Goal: Navigation & Orientation: Understand site structure

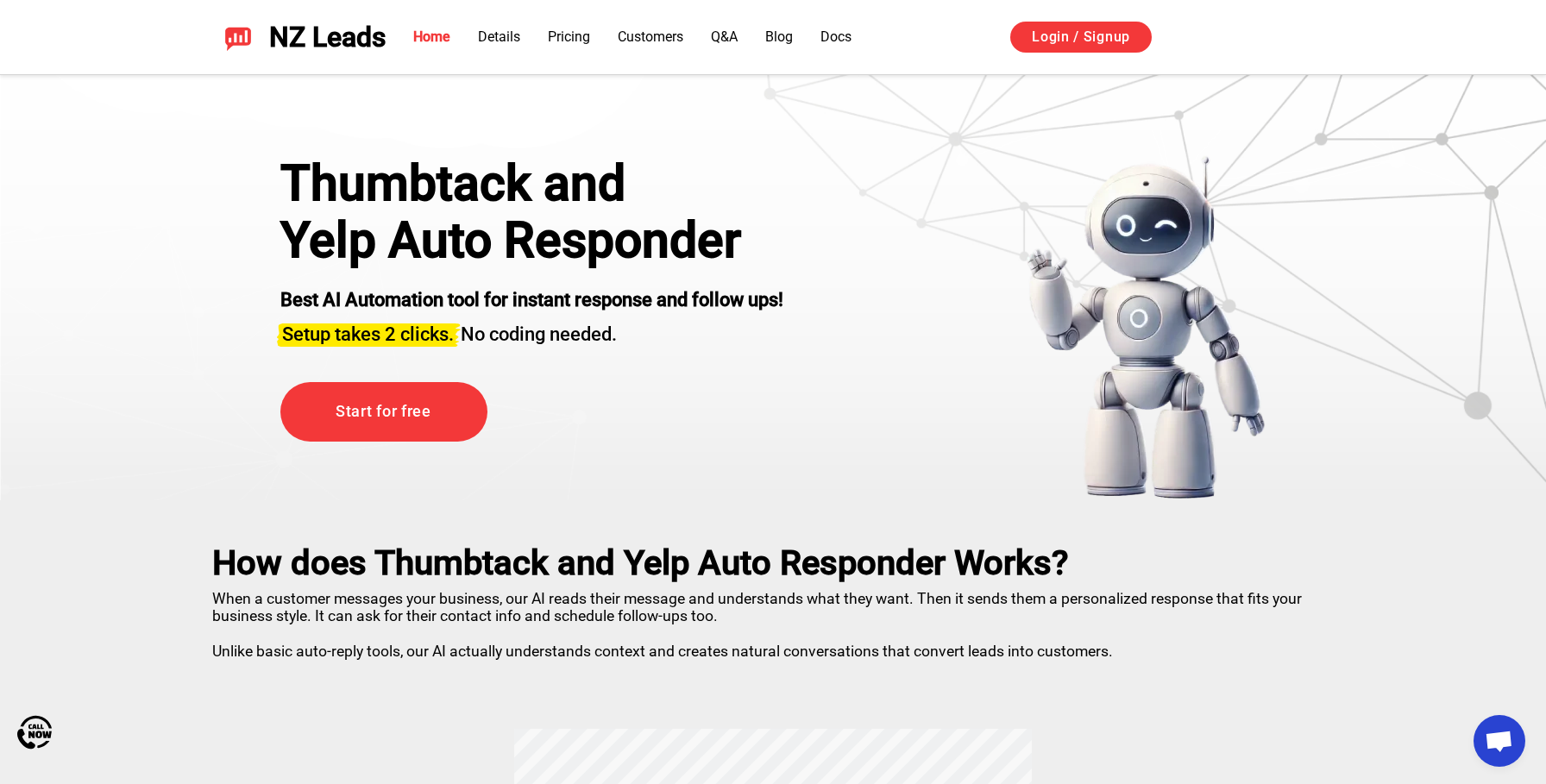
scroll to position [16, 0]
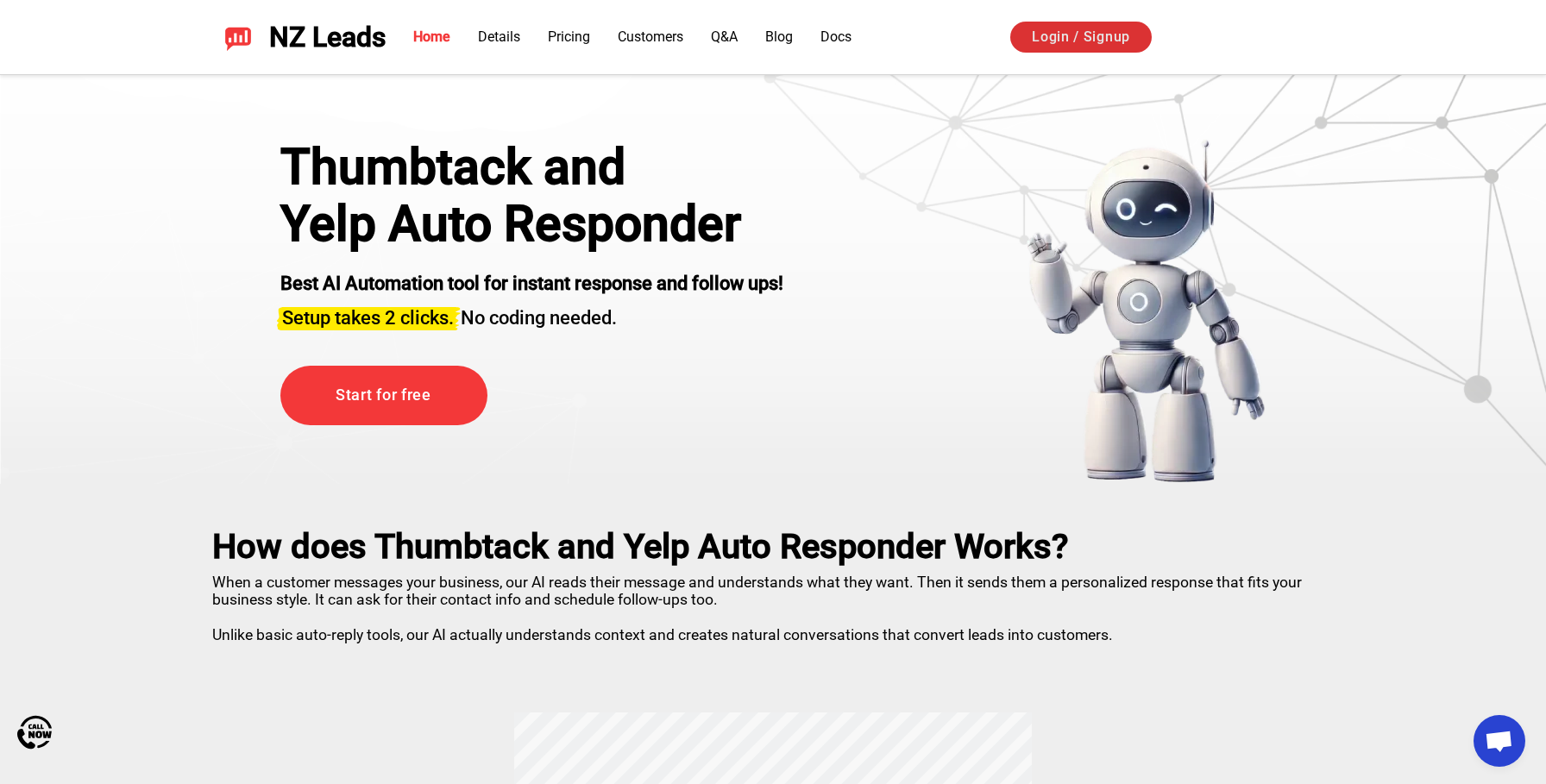
click at [1120, 42] on link "Login / Signup" at bounding box center [1081, 37] width 142 height 31
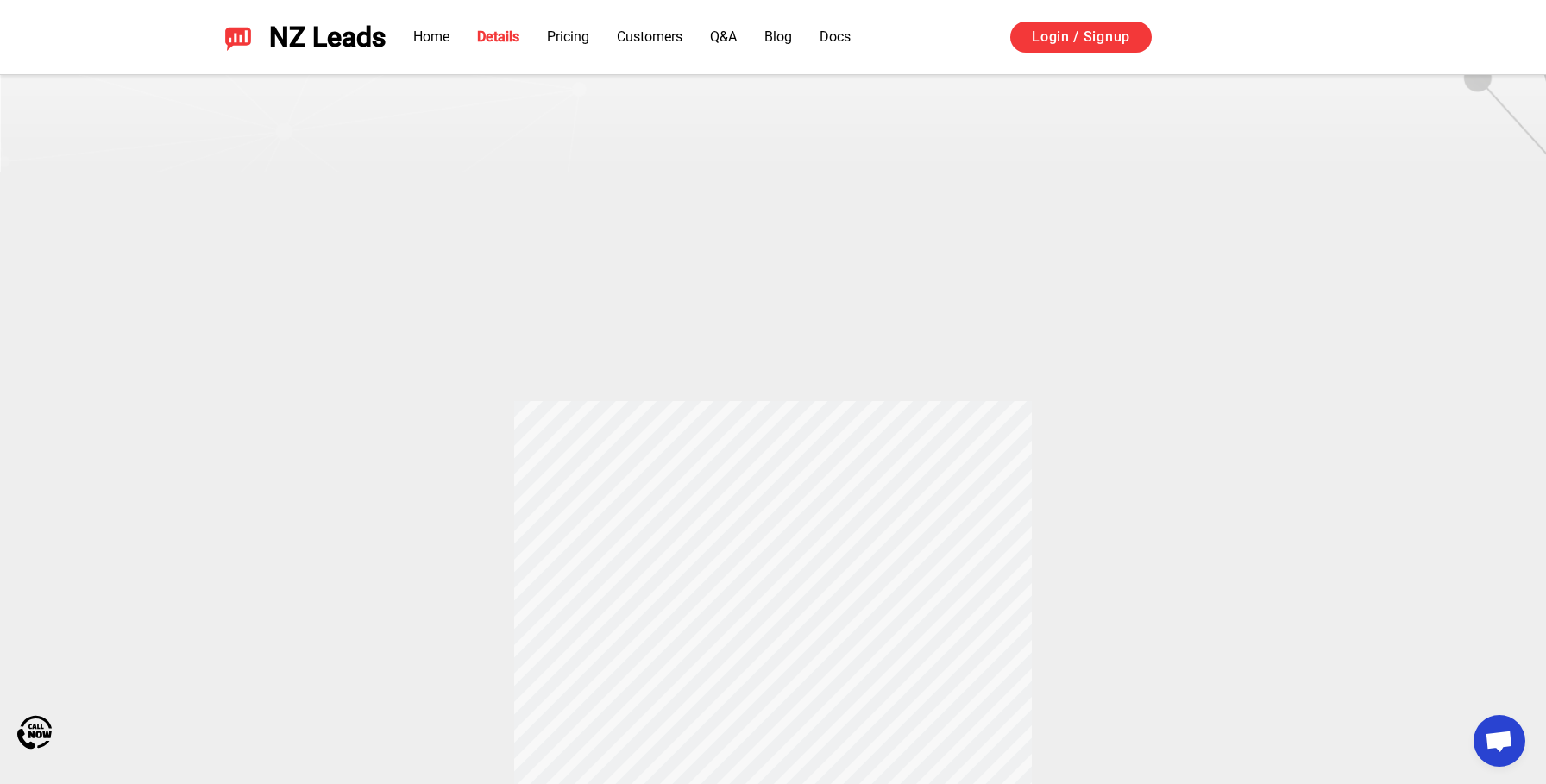
scroll to position [0, 0]
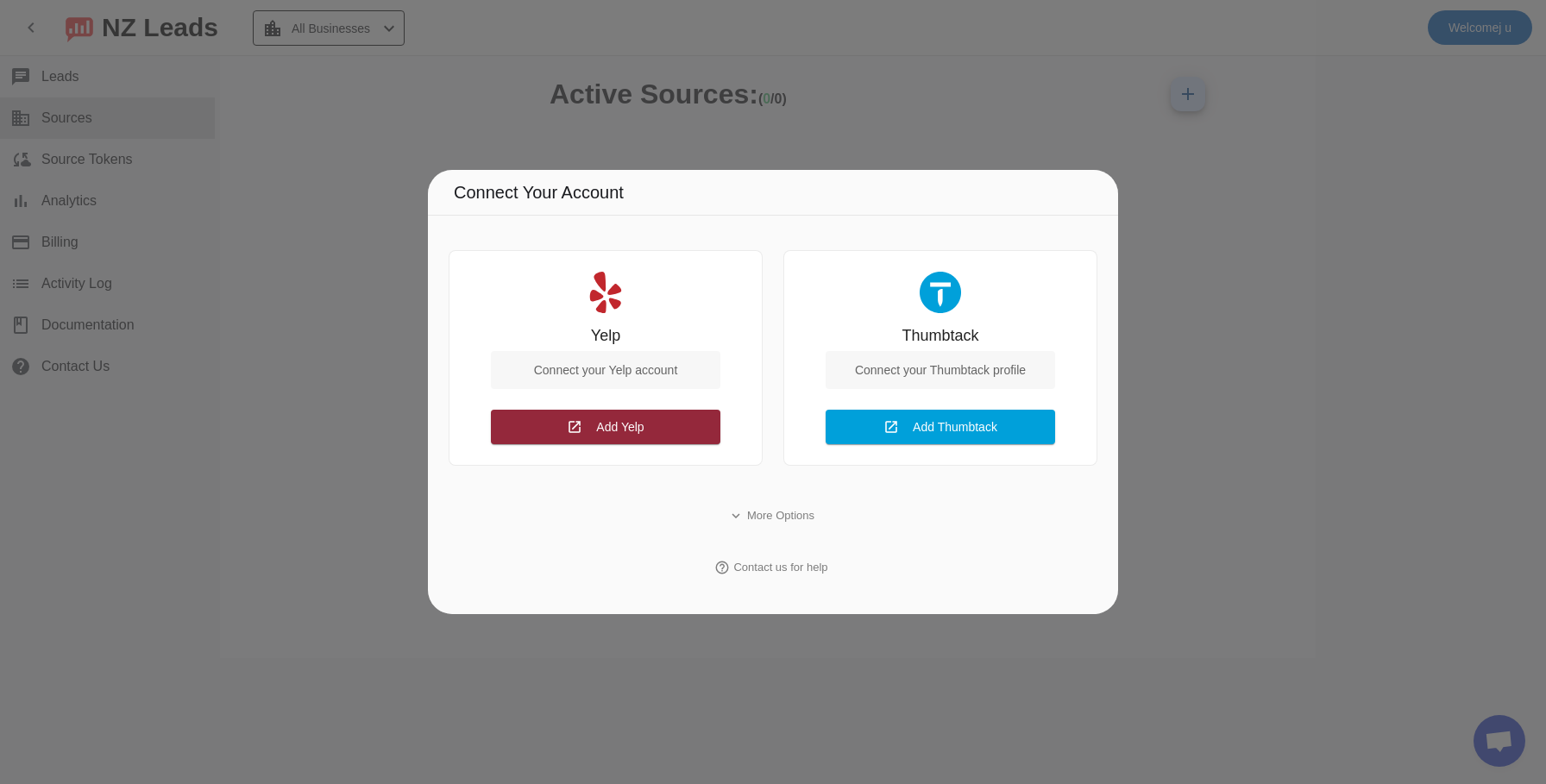
click at [622, 408] on span at bounding box center [606, 426] width 229 height 41
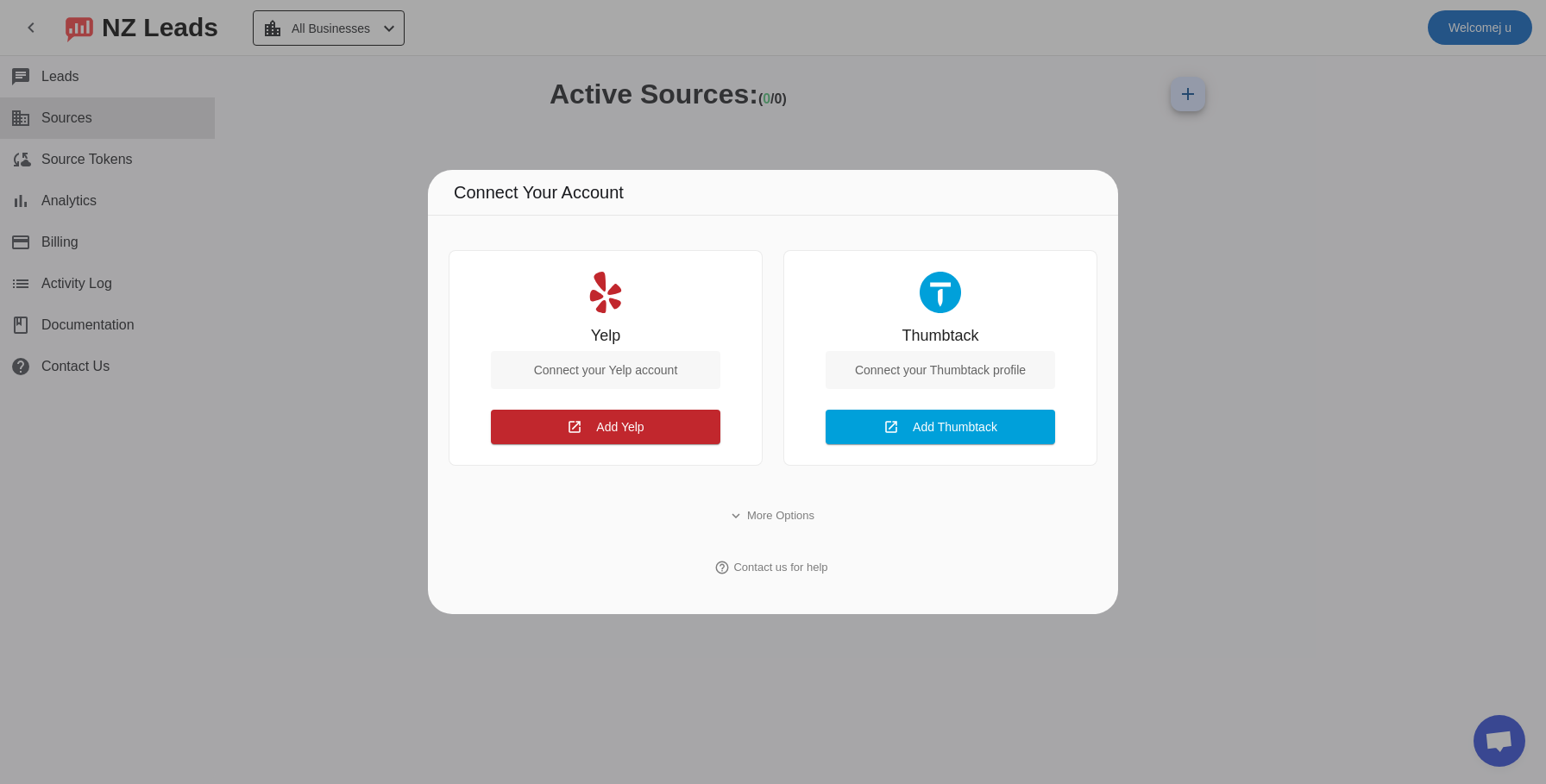
click at [279, 252] on div at bounding box center [773, 392] width 1546 height 784
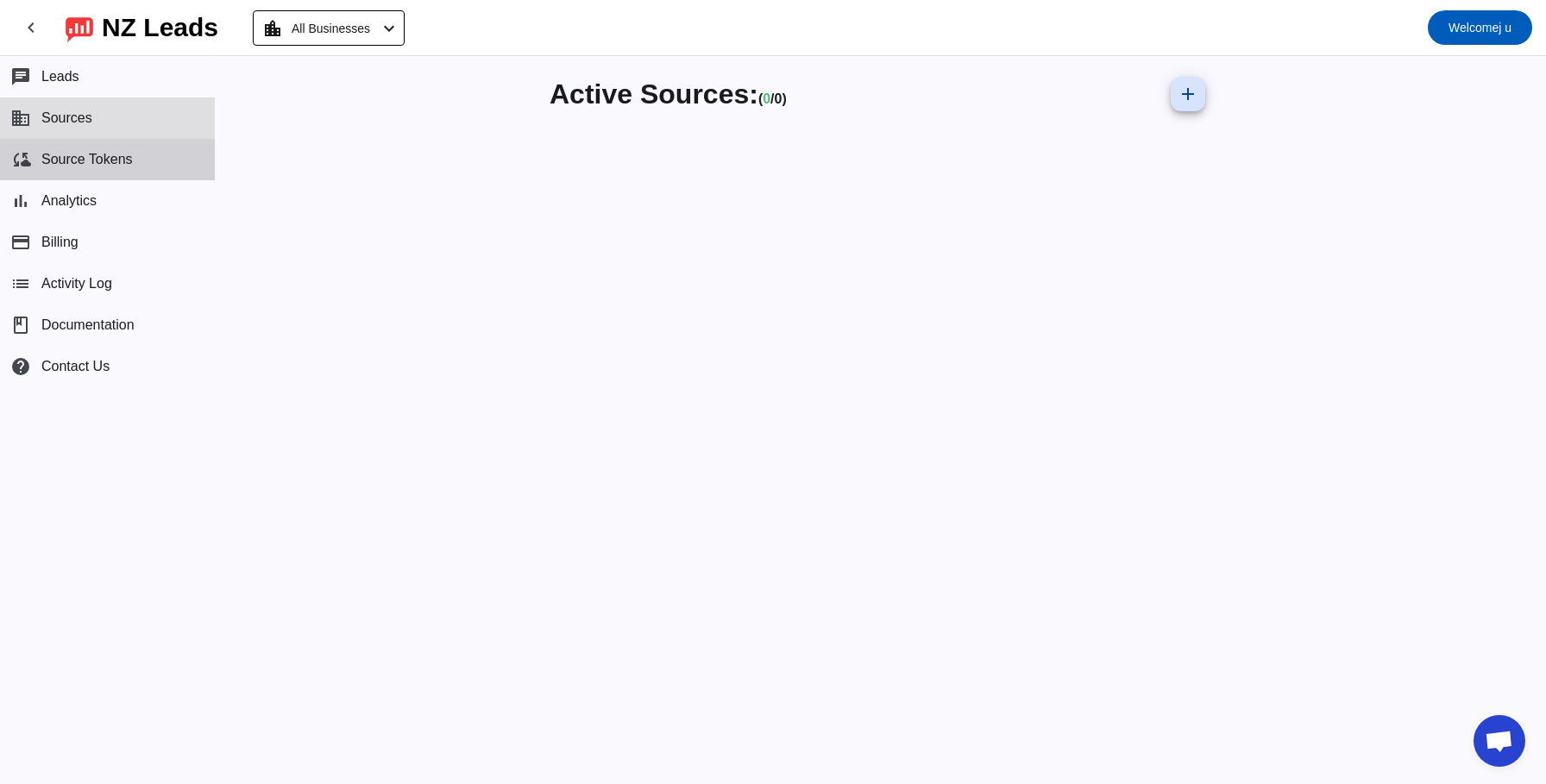
click at [106, 163] on span "Source Tokens" at bounding box center [87, 160] width 92 height 15
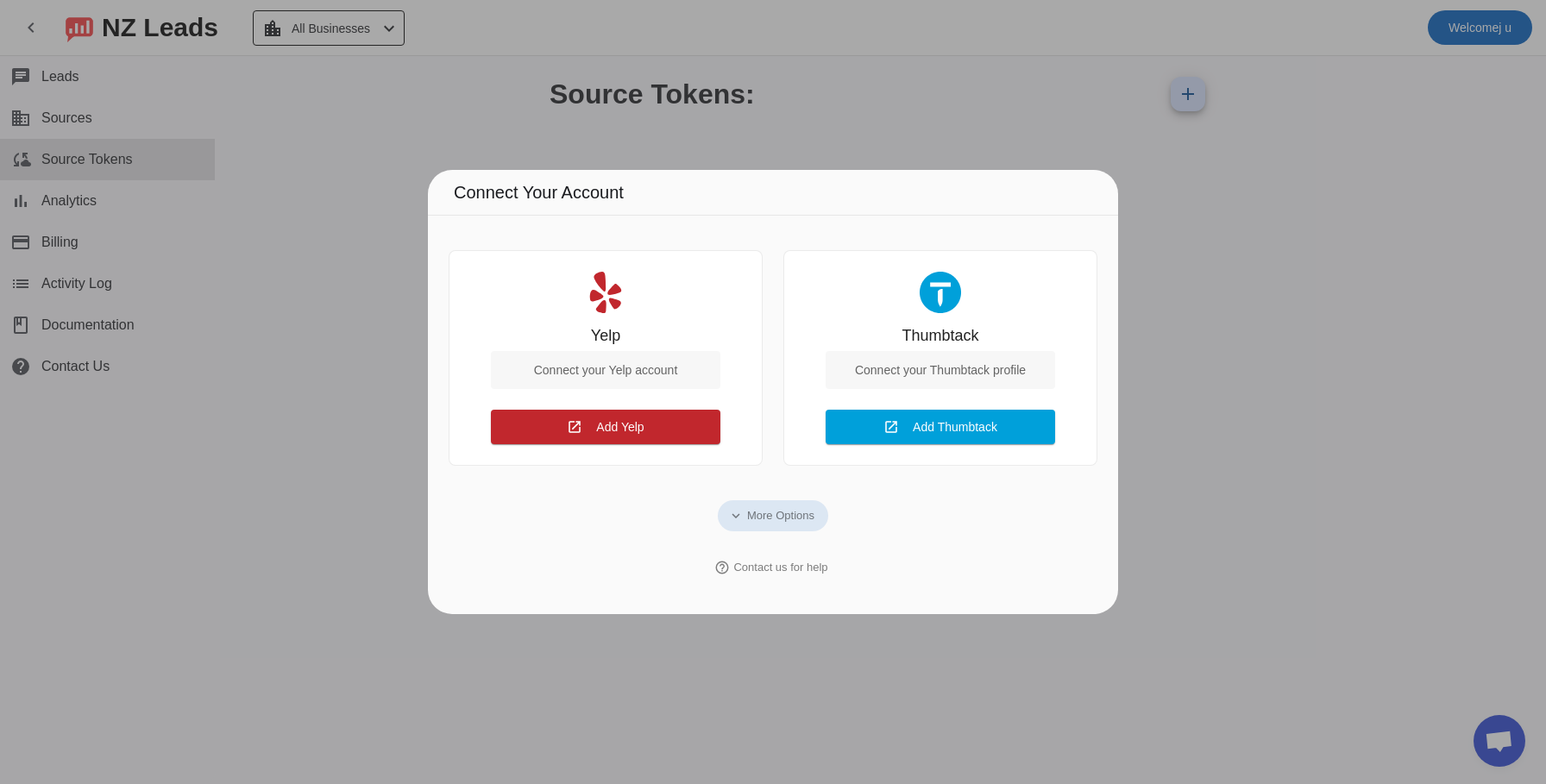
click at [165, 235] on div at bounding box center [773, 392] width 1546 height 784
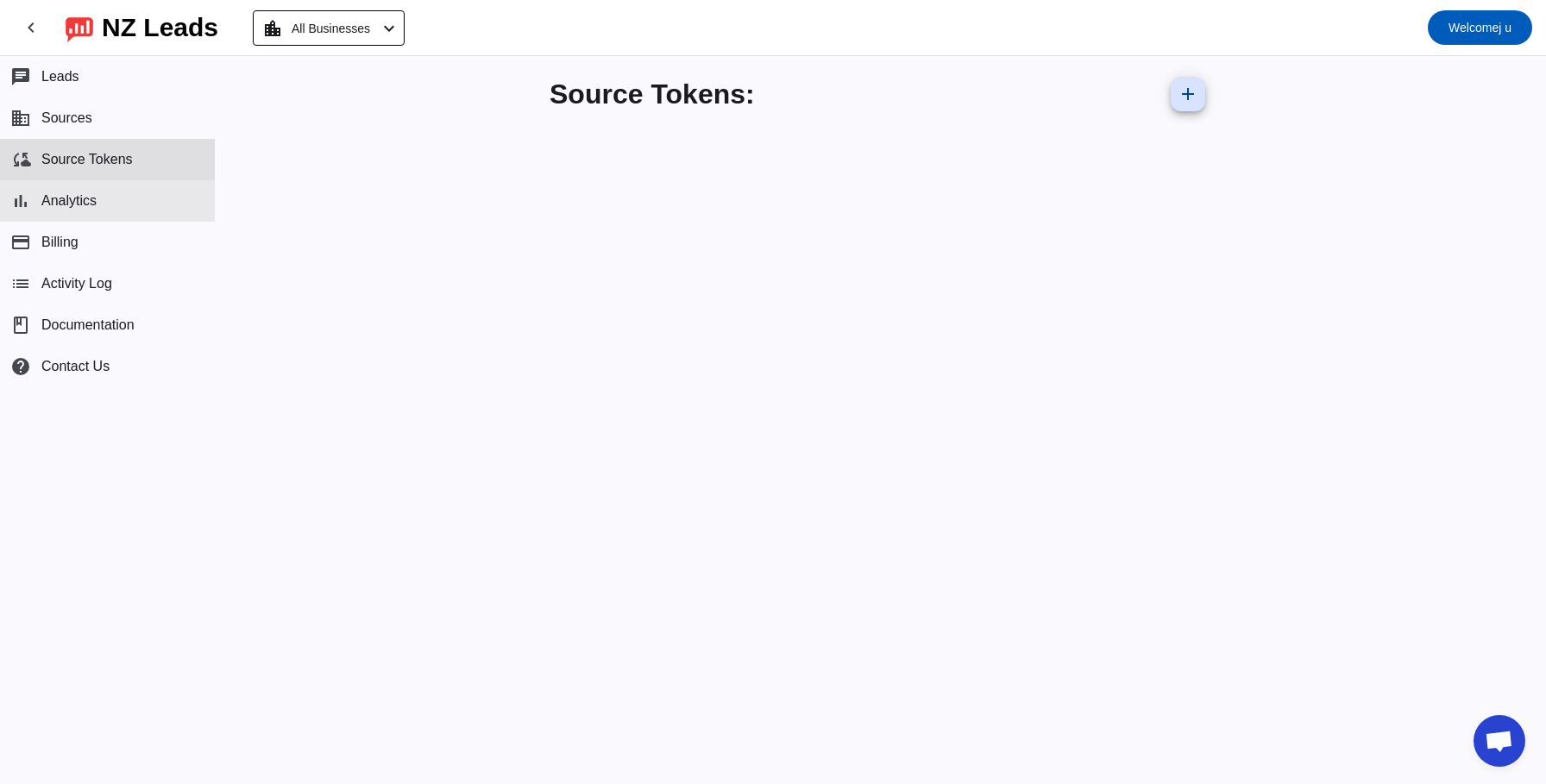
click at [84, 201] on span "Analytics" at bounding box center [69, 201] width 55 height 15
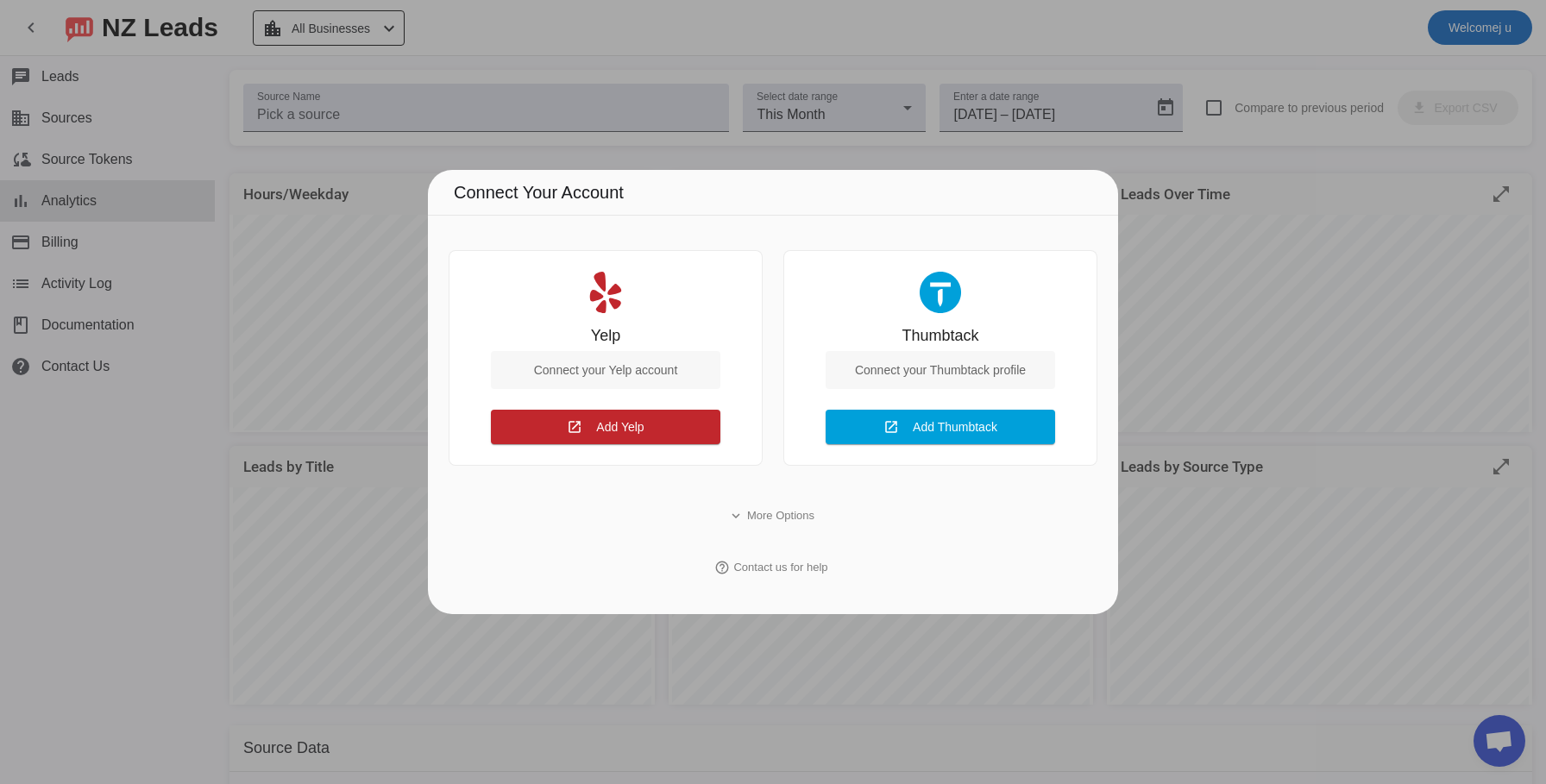
click at [182, 261] on div at bounding box center [773, 392] width 1546 height 784
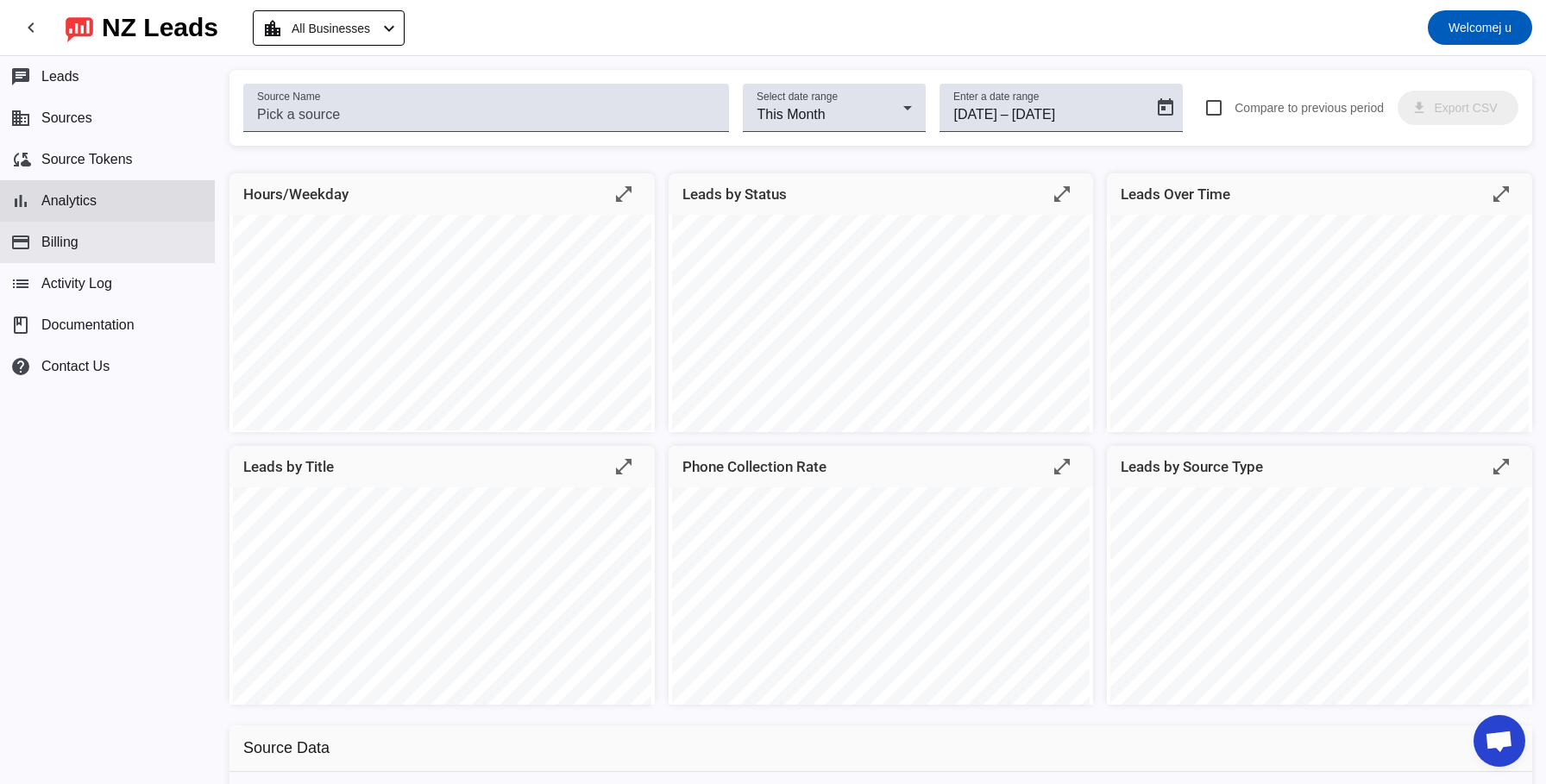
click at [154, 259] on button "payment Billing" at bounding box center [107, 242] width 215 height 41
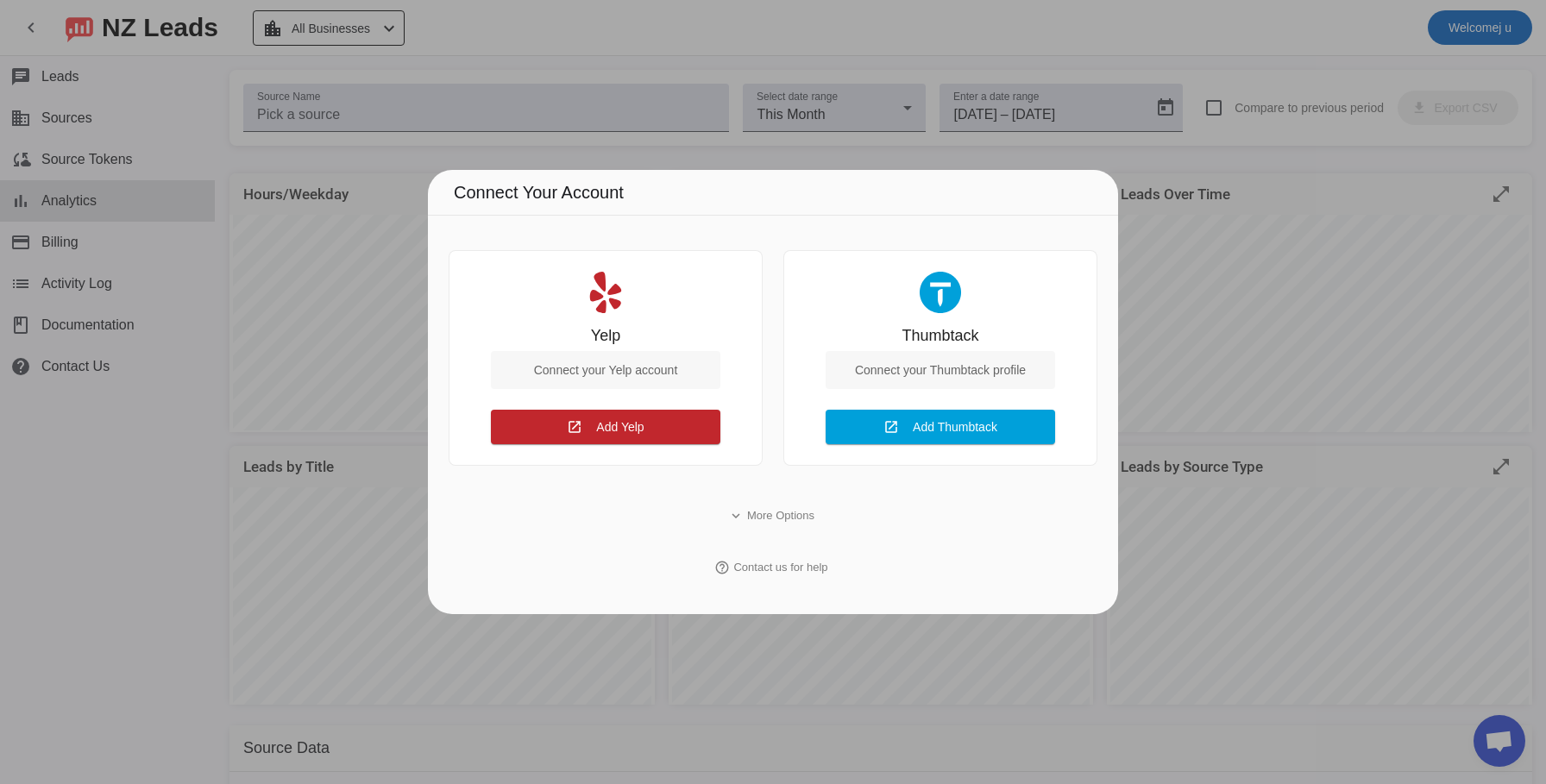
click at [180, 232] on div at bounding box center [773, 392] width 1546 height 784
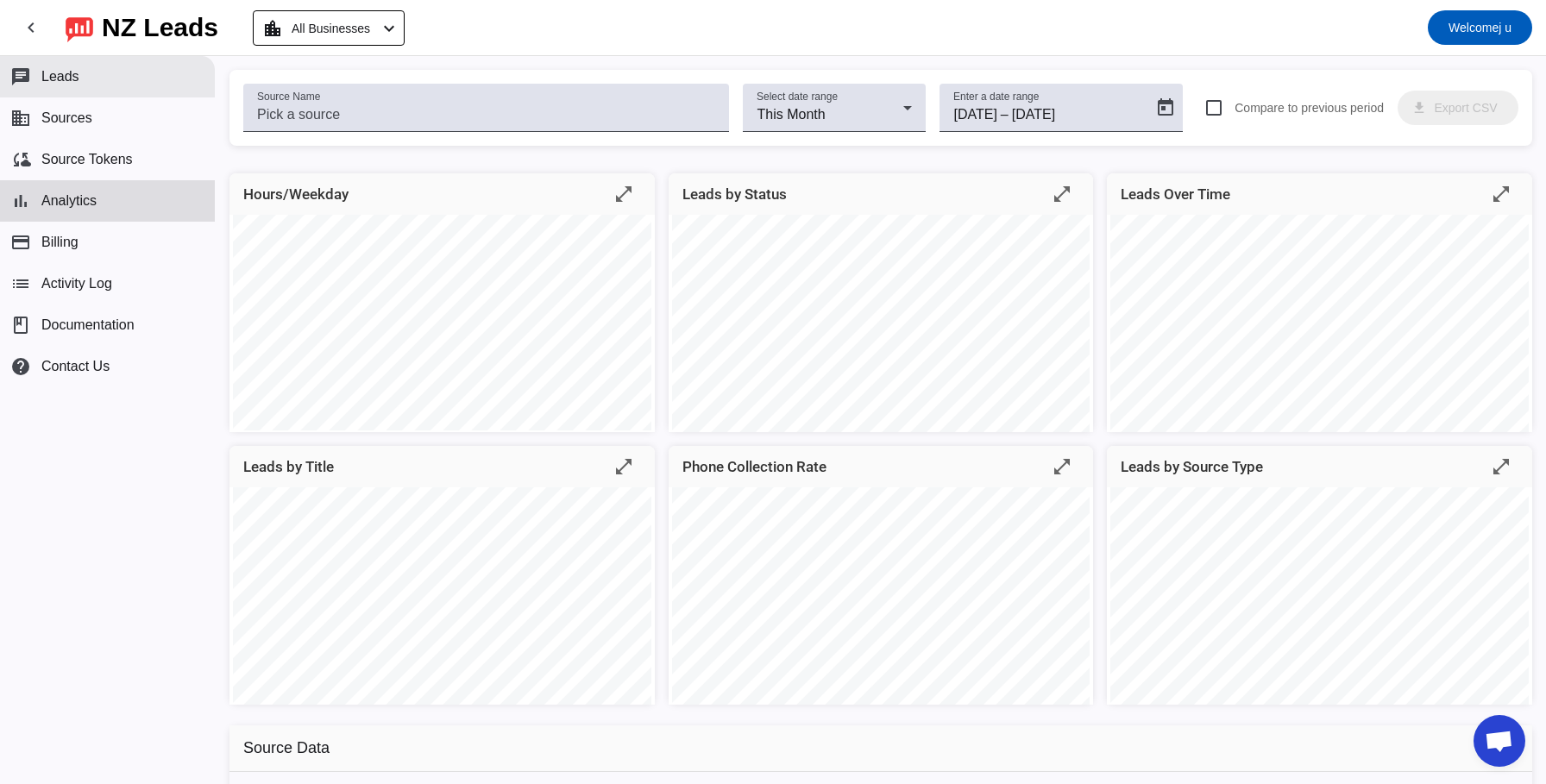
click at [106, 77] on button "chat Leads" at bounding box center [107, 76] width 215 height 41
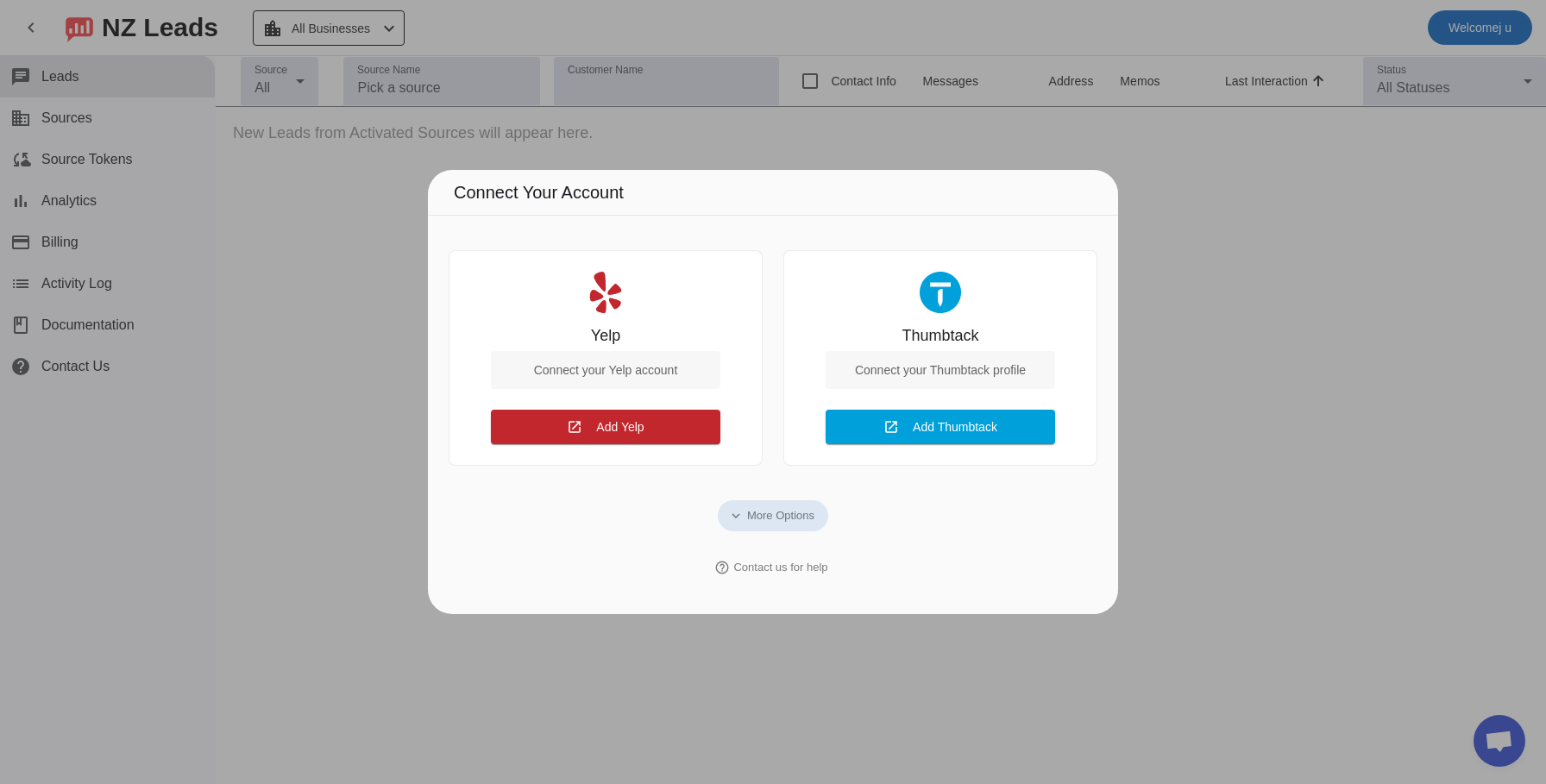
click at [181, 188] on div at bounding box center [773, 392] width 1546 height 784
